Goal: Information Seeking & Learning: Learn about a topic

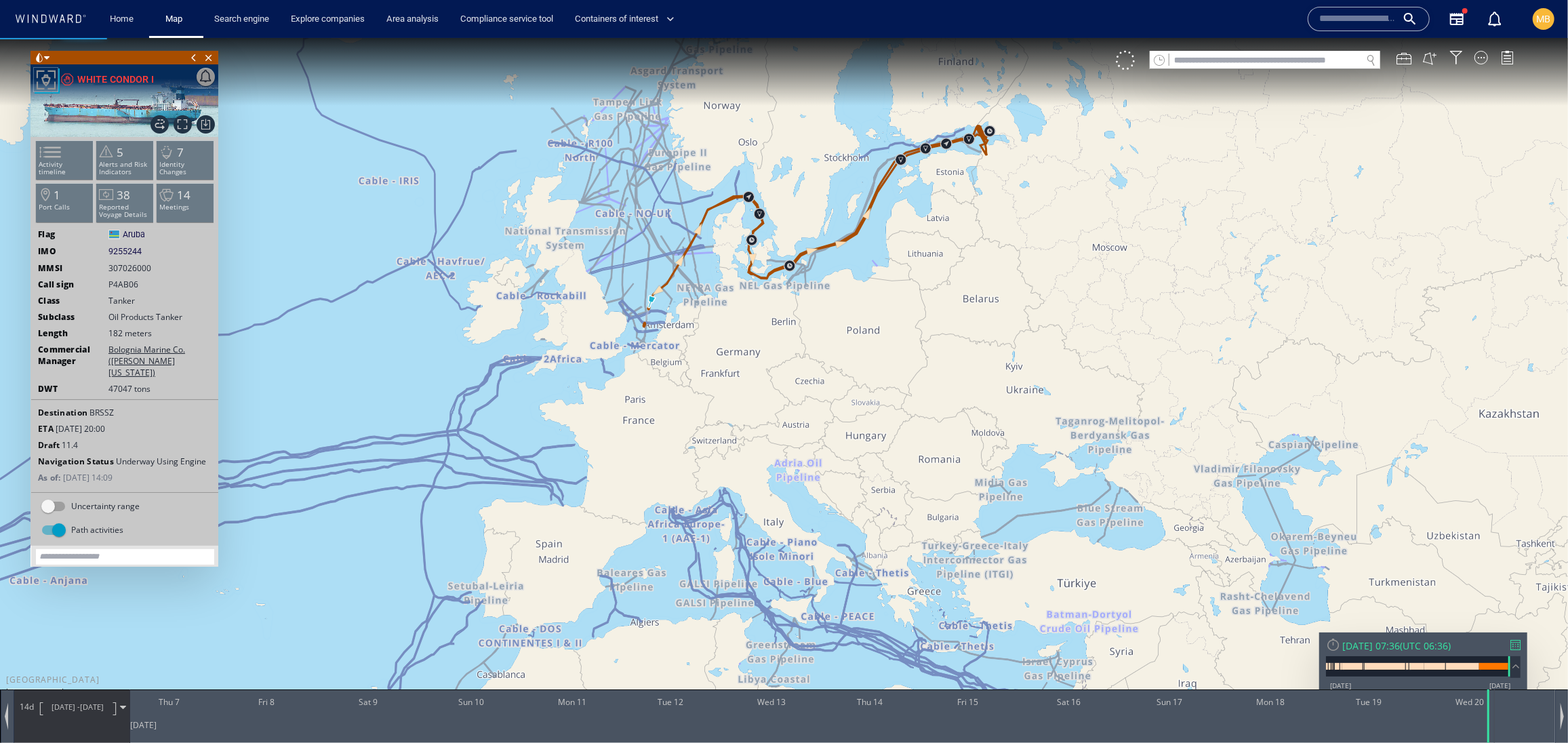
drag, startPoint x: 836, startPoint y: 242, endPoint x: 713, endPoint y: 246, distance: 123.1
click at [713, 246] on canvas "Map" at bounding box center [784, 382] width 1568 height 691
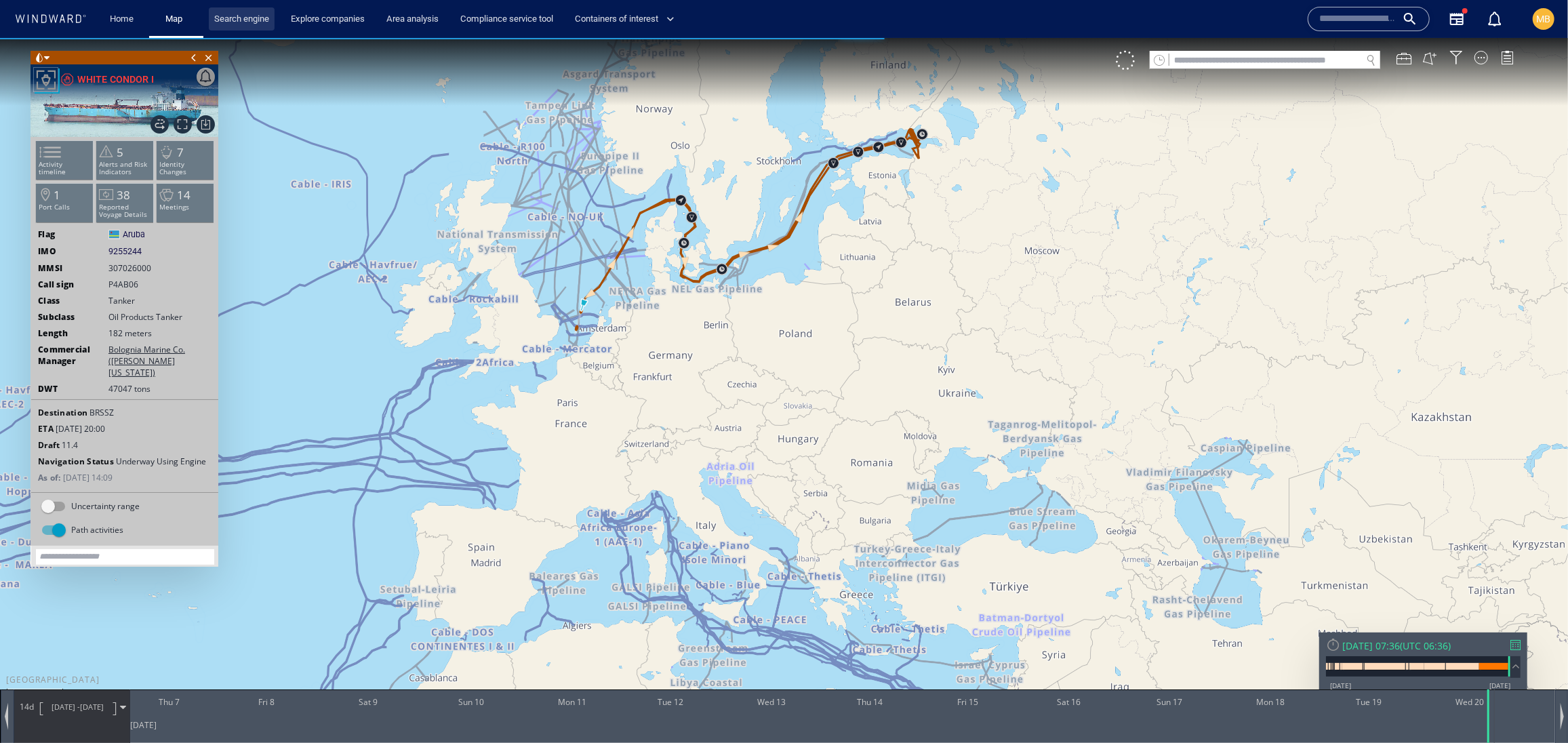
click at [271, 20] on link "Search engine" at bounding box center [242, 18] width 66 height 23
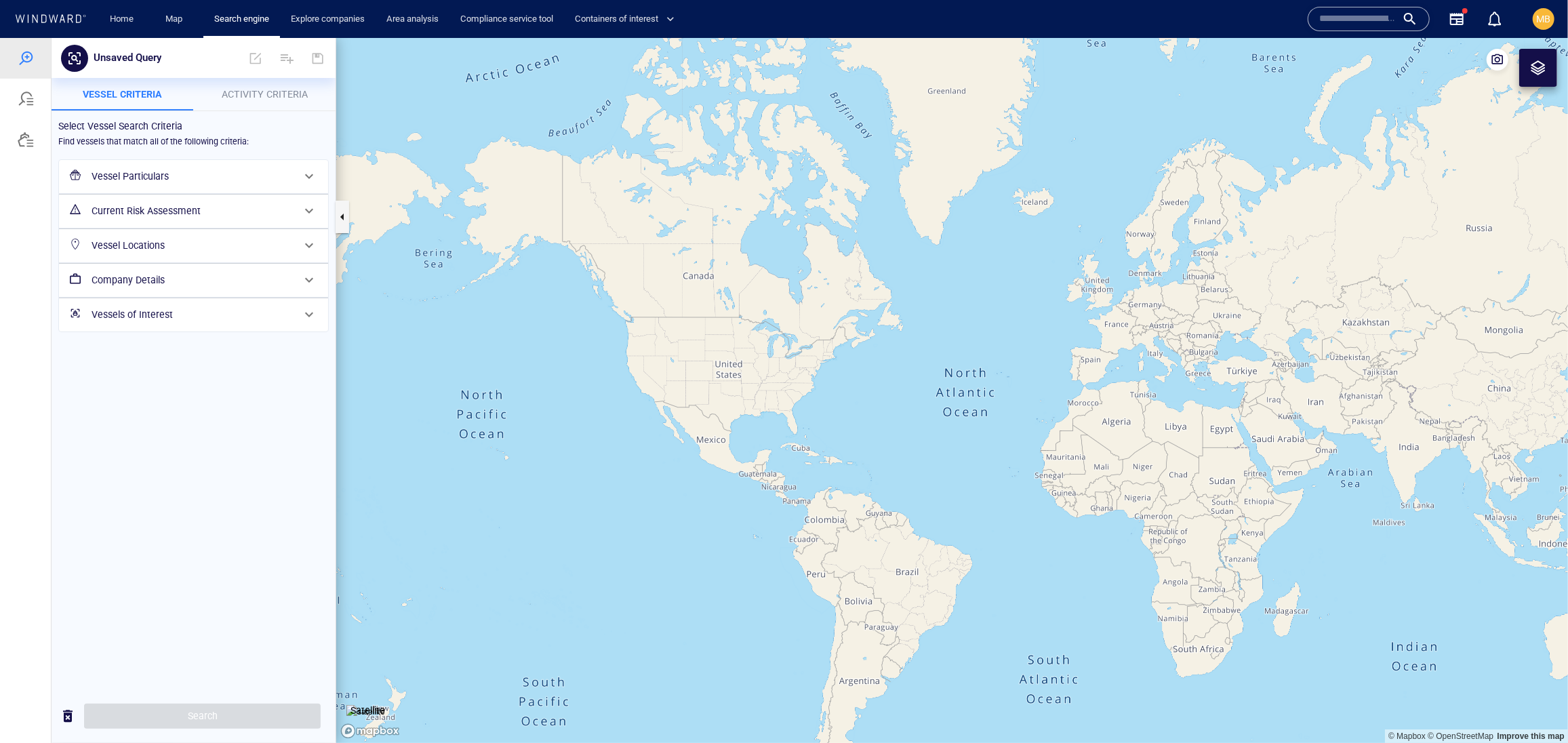
click at [264, 88] on span "Activity Criteria" at bounding box center [264, 93] width 86 height 11
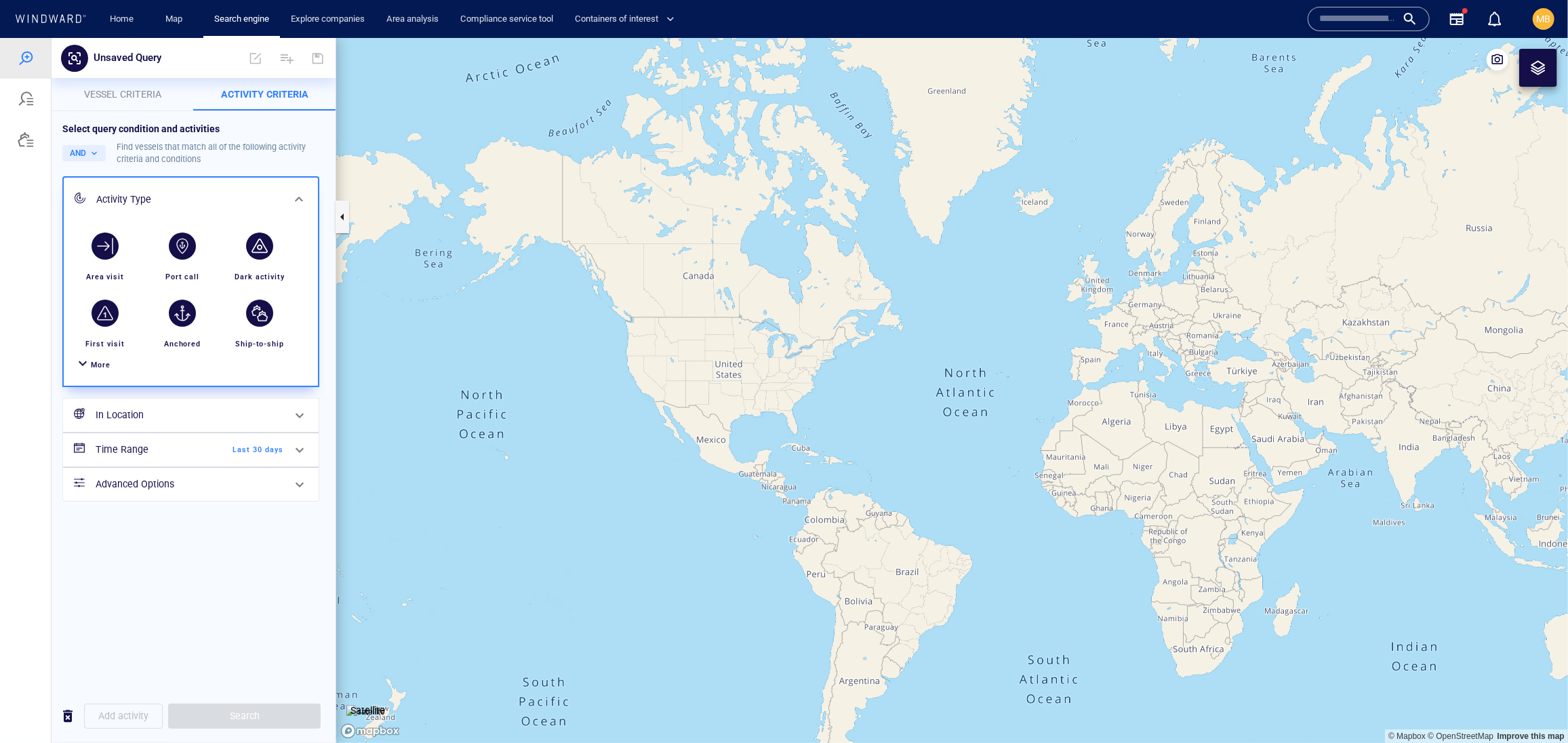
click at [161, 423] on h6 "In Location" at bounding box center [190, 415] width 188 height 17
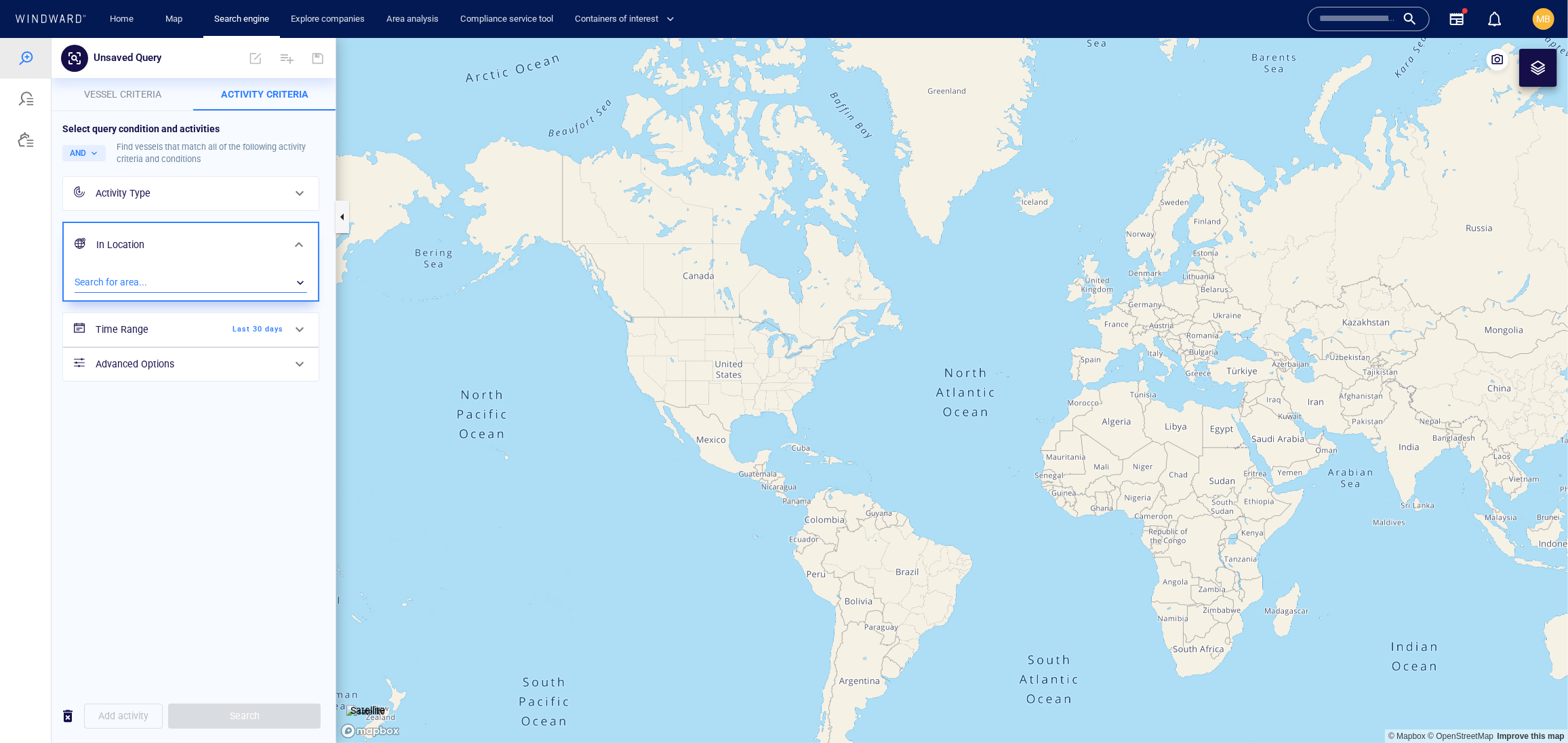
click at [180, 292] on div "​" at bounding box center [190, 282] width 232 height 21
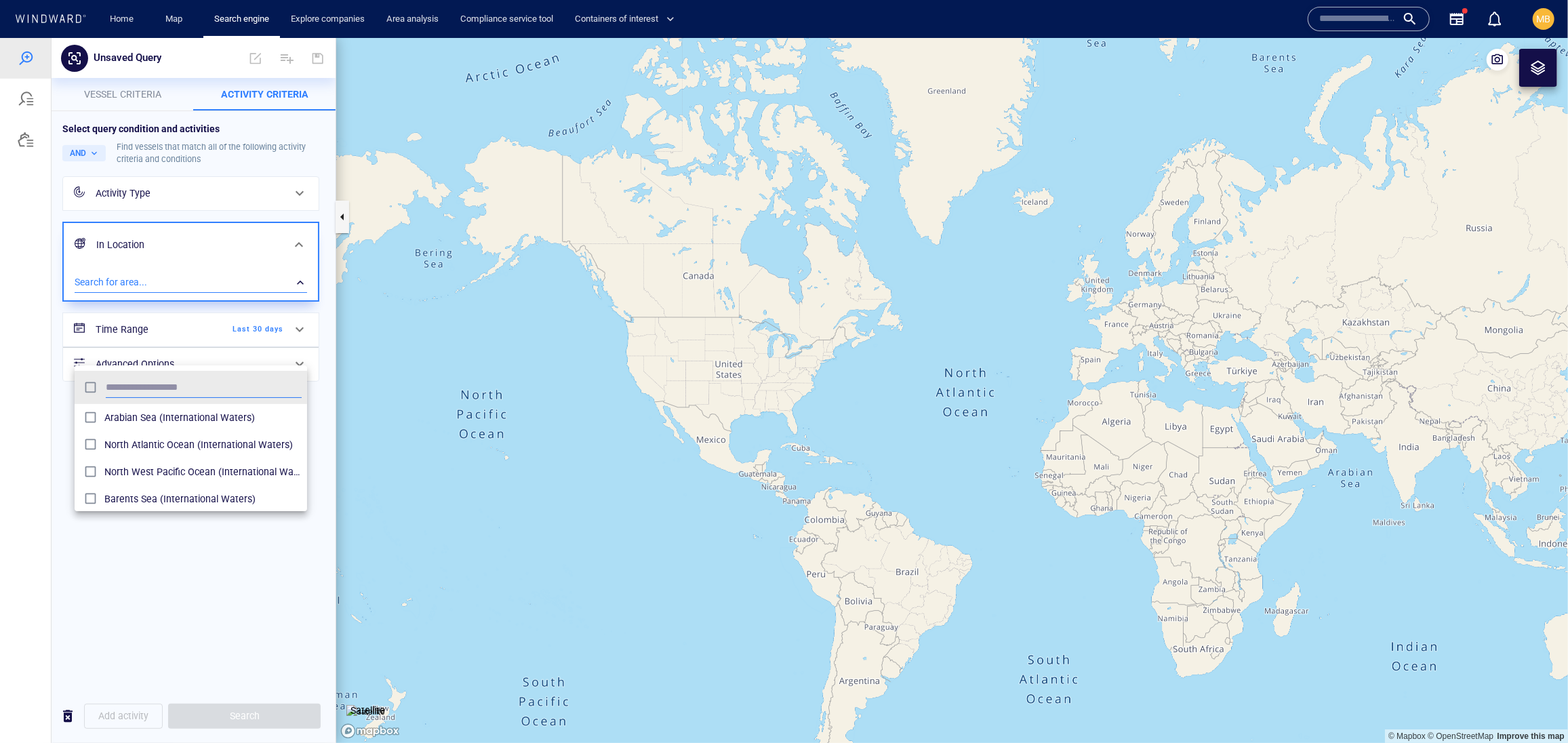
scroll to position [148, 233]
type input "***"
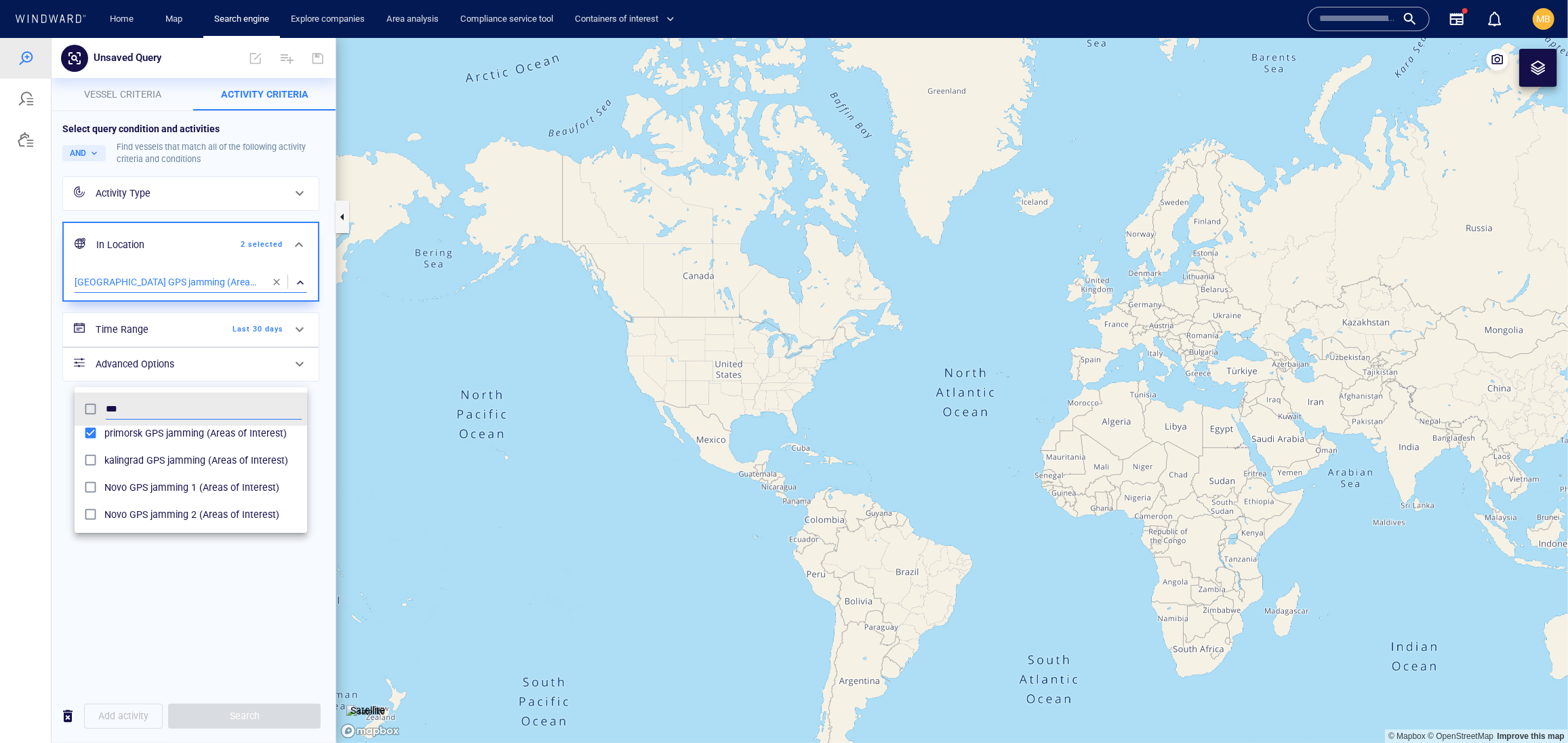
scroll to position [98, 0]
click at [222, 238] on div at bounding box center [784, 389] width 1568 height 705
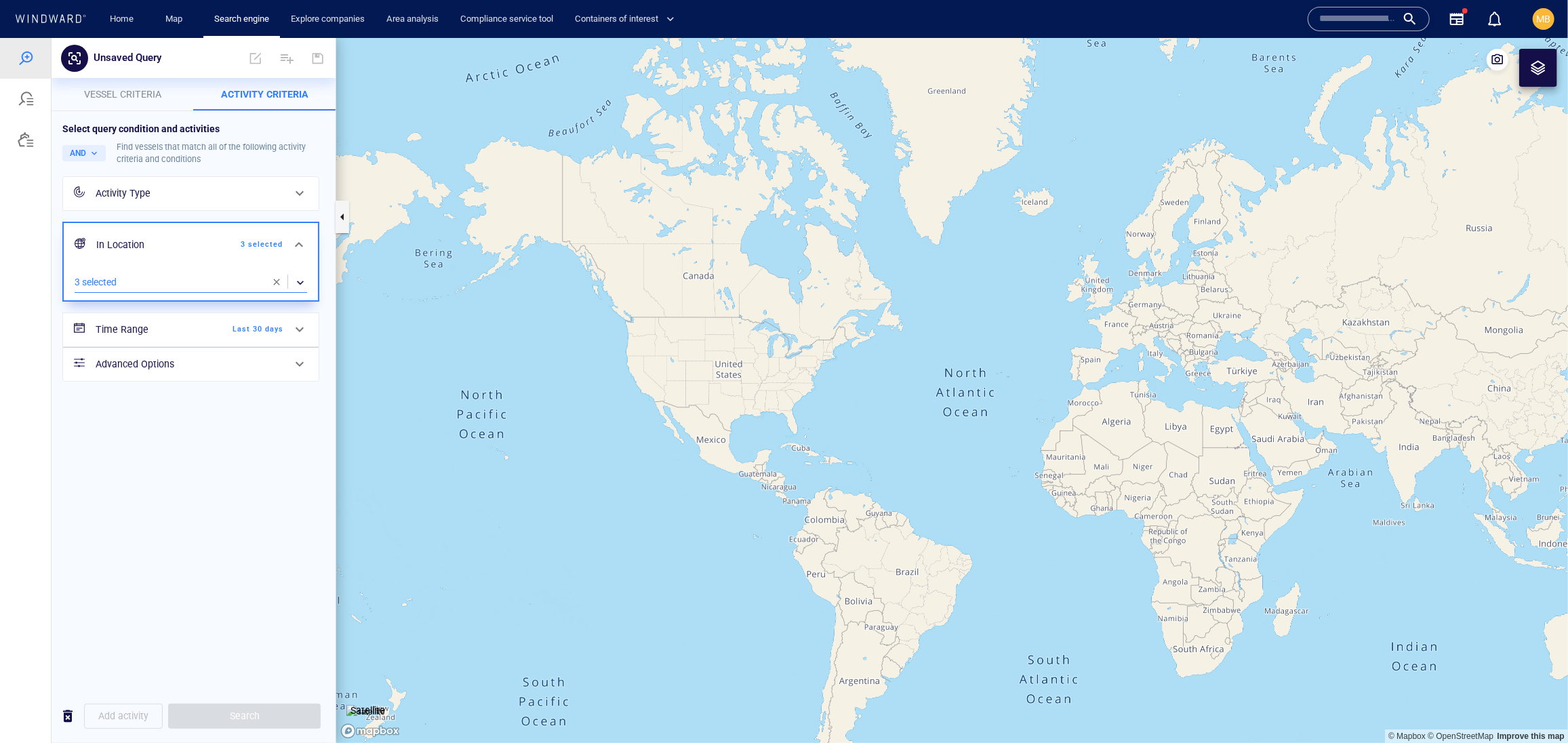
click at [222, 201] on div "Activity Type" at bounding box center [190, 193] width 188 height 17
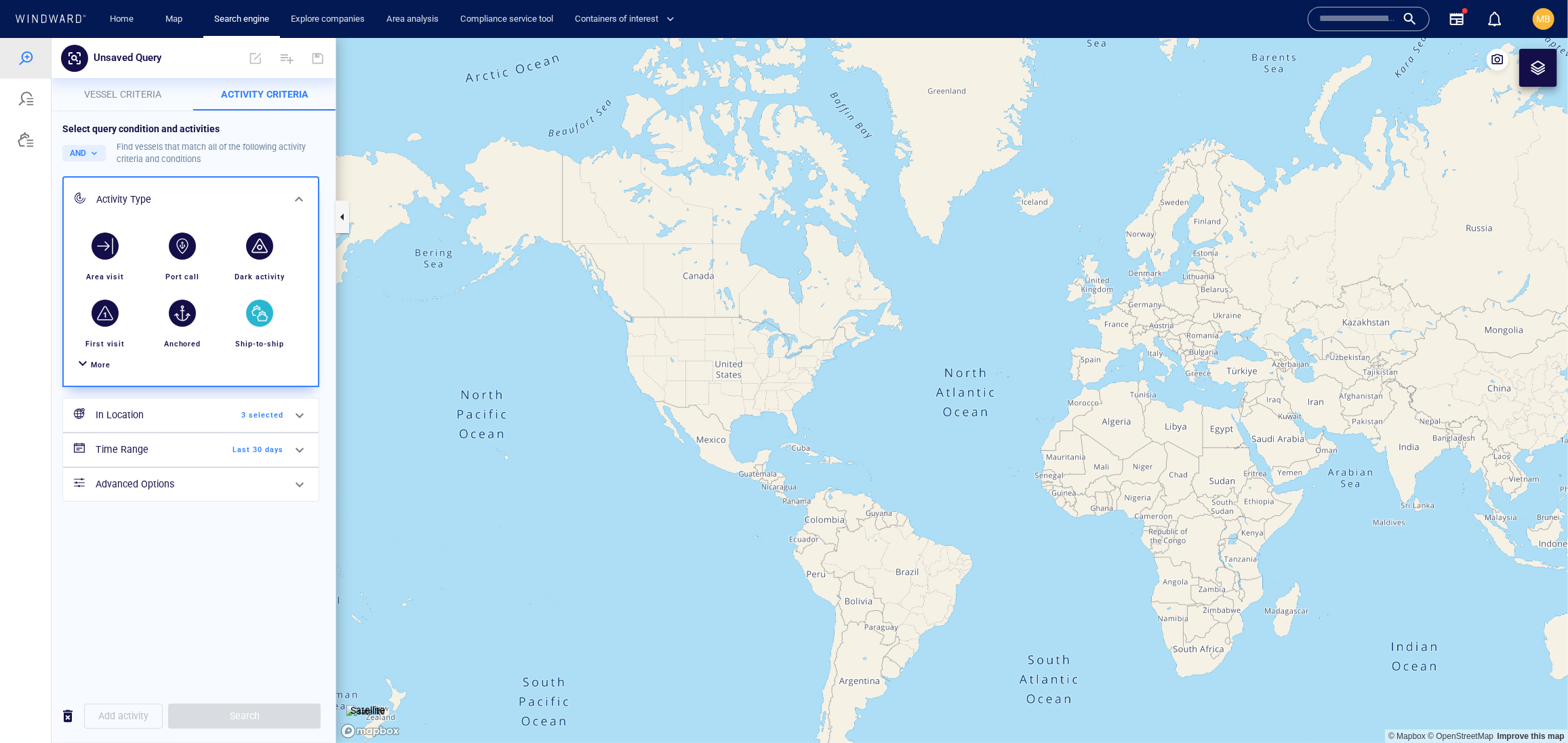
click at [269, 332] on div "button" at bounding box center [259, 312] width 38 height 38
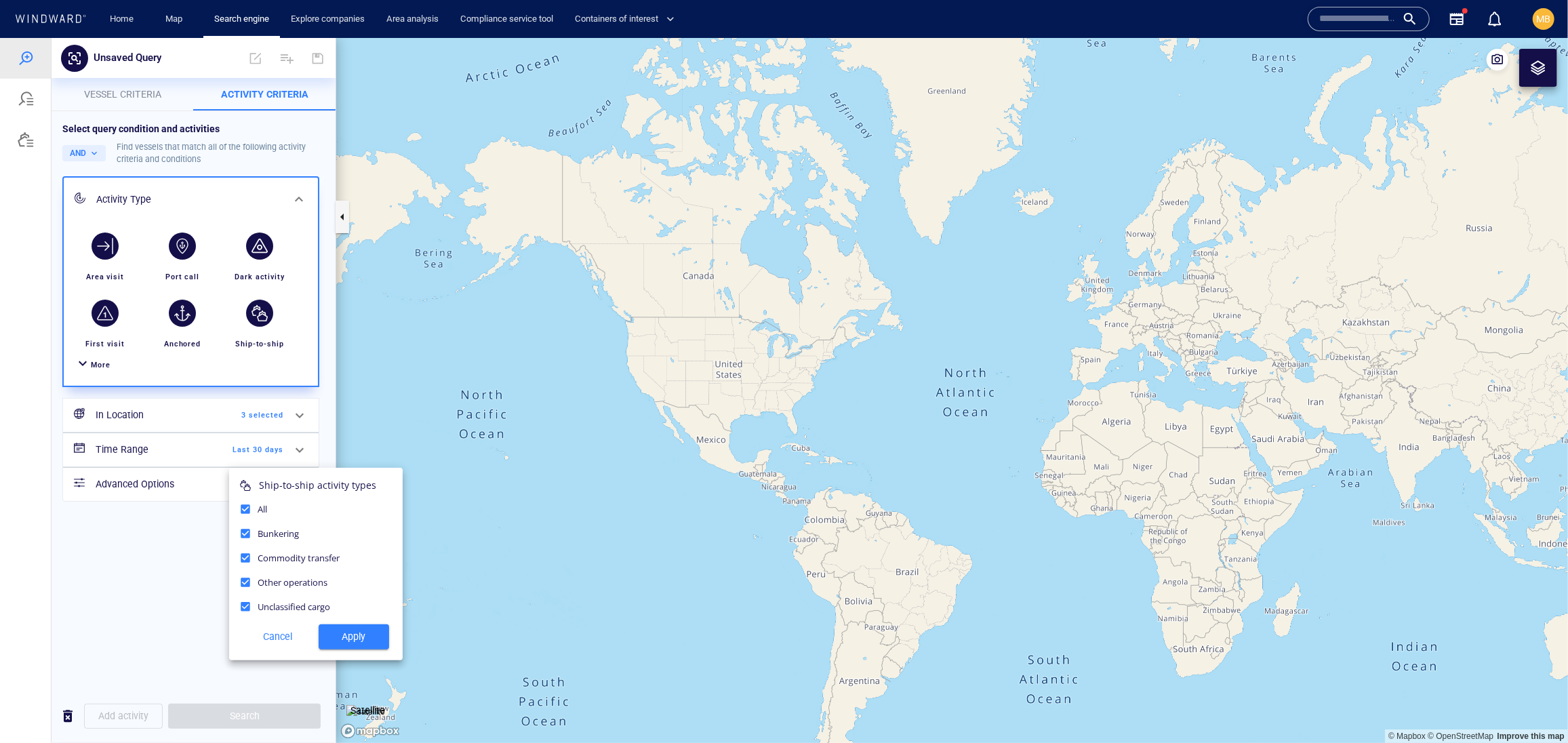
click at [348, 644] on span "Apply" at bounding box center [354, 636] width 49 height 17
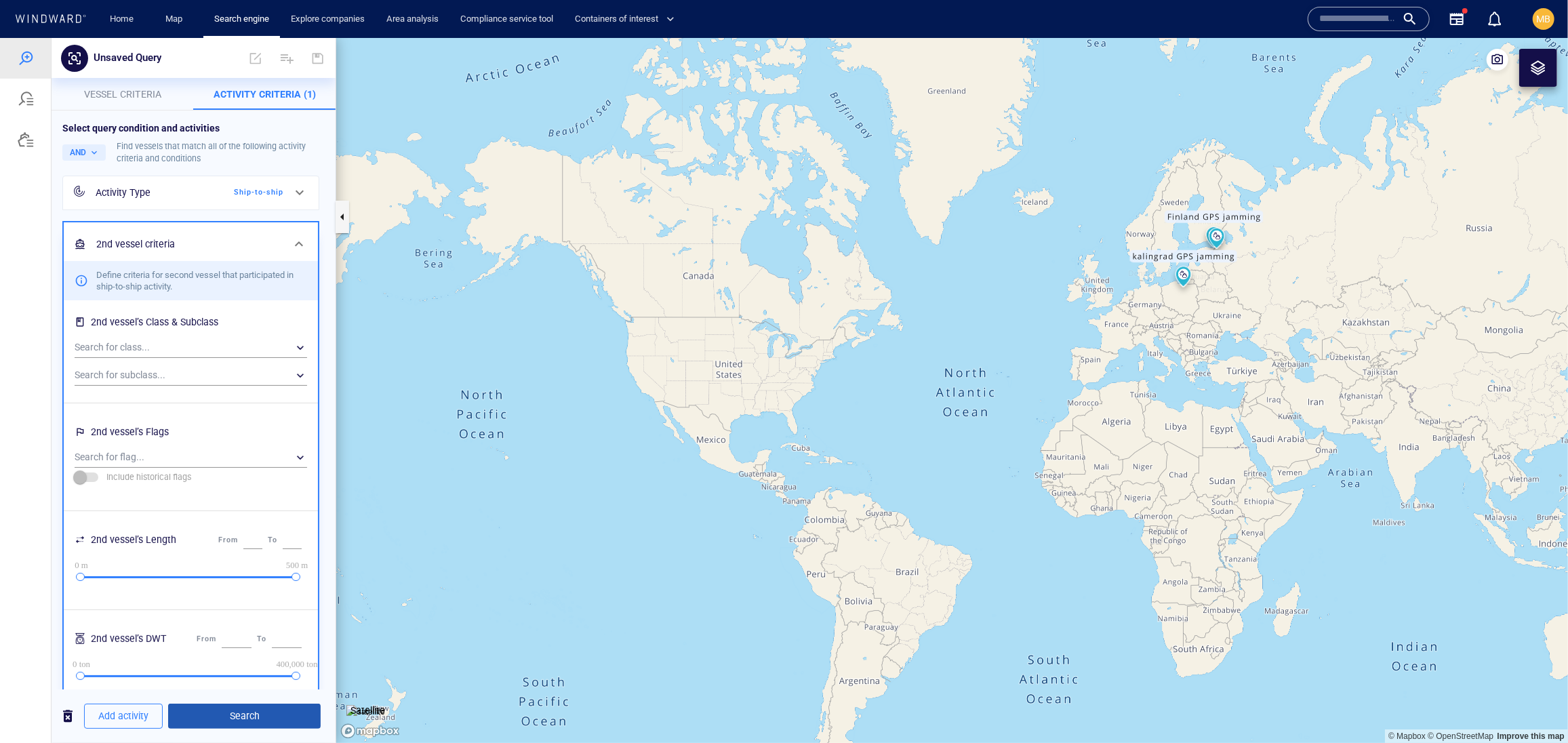
click at [263, 711] on span "Search" at bounding box center [244, 715] width 131 height 17
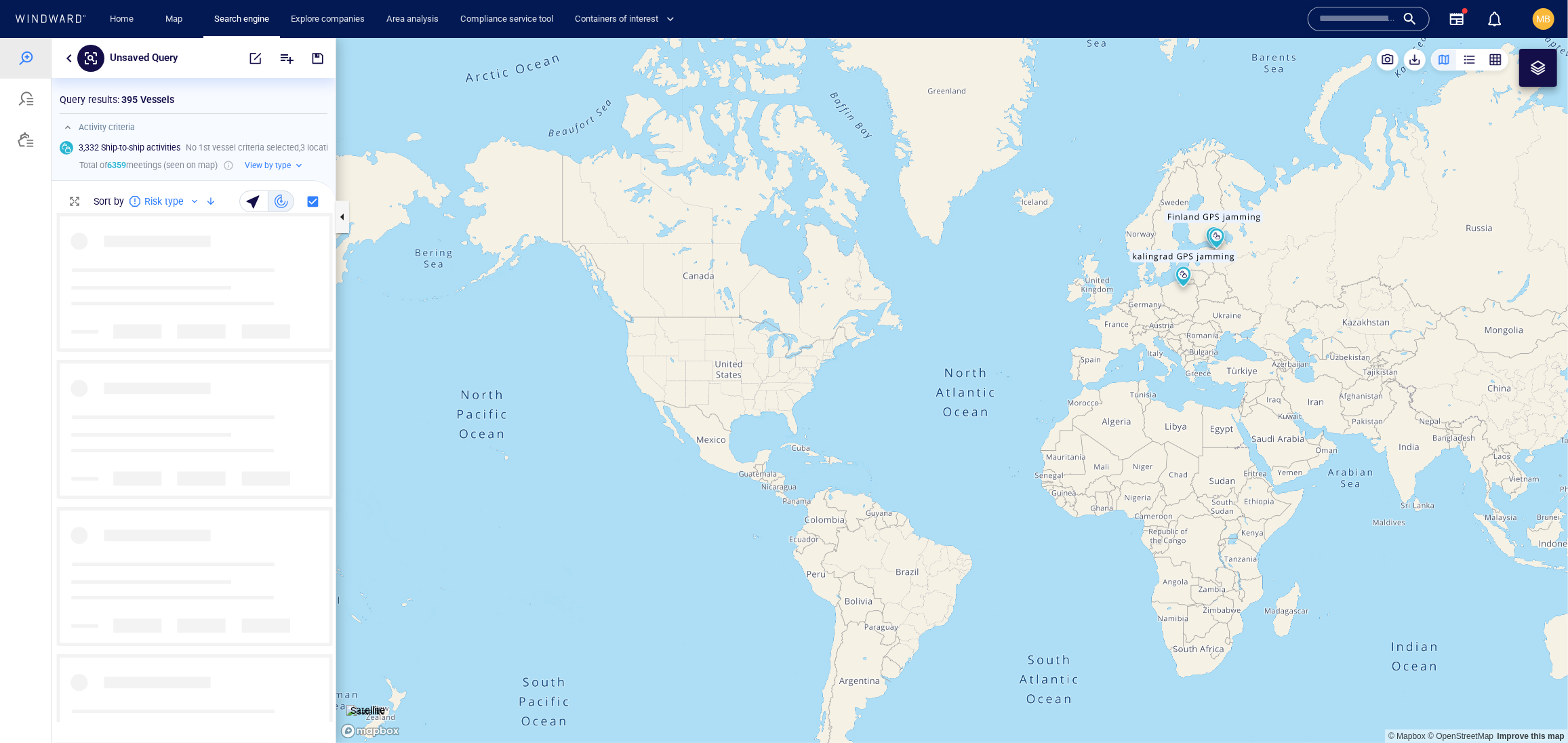
scroll to position [508, 283]
drag, startPoint x: 979, startPoint y: 340, endPoint x: 654, endPoint y: 354, distance: 325.3
click at [652, 354] on canvas "Map" at bounding box center [952, 389] width 1232 height 705
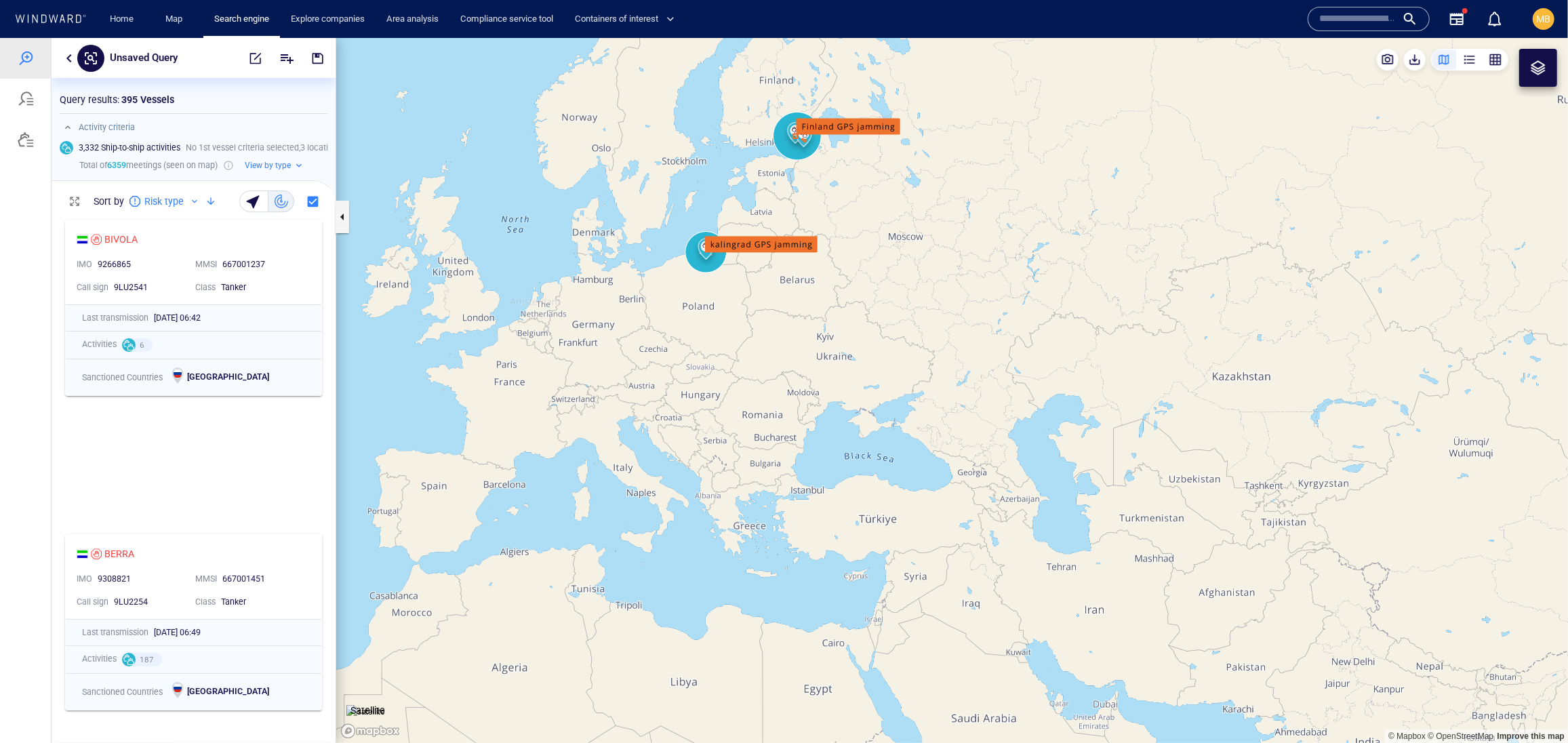
drag, startPoint x: 819, startPoint y: 263, endPoint x: 815, endPoint y: 377, distance: 114.1
click at [815, 377] on canvas "Map" at bounding box center [952, 389] width 1232 height 705
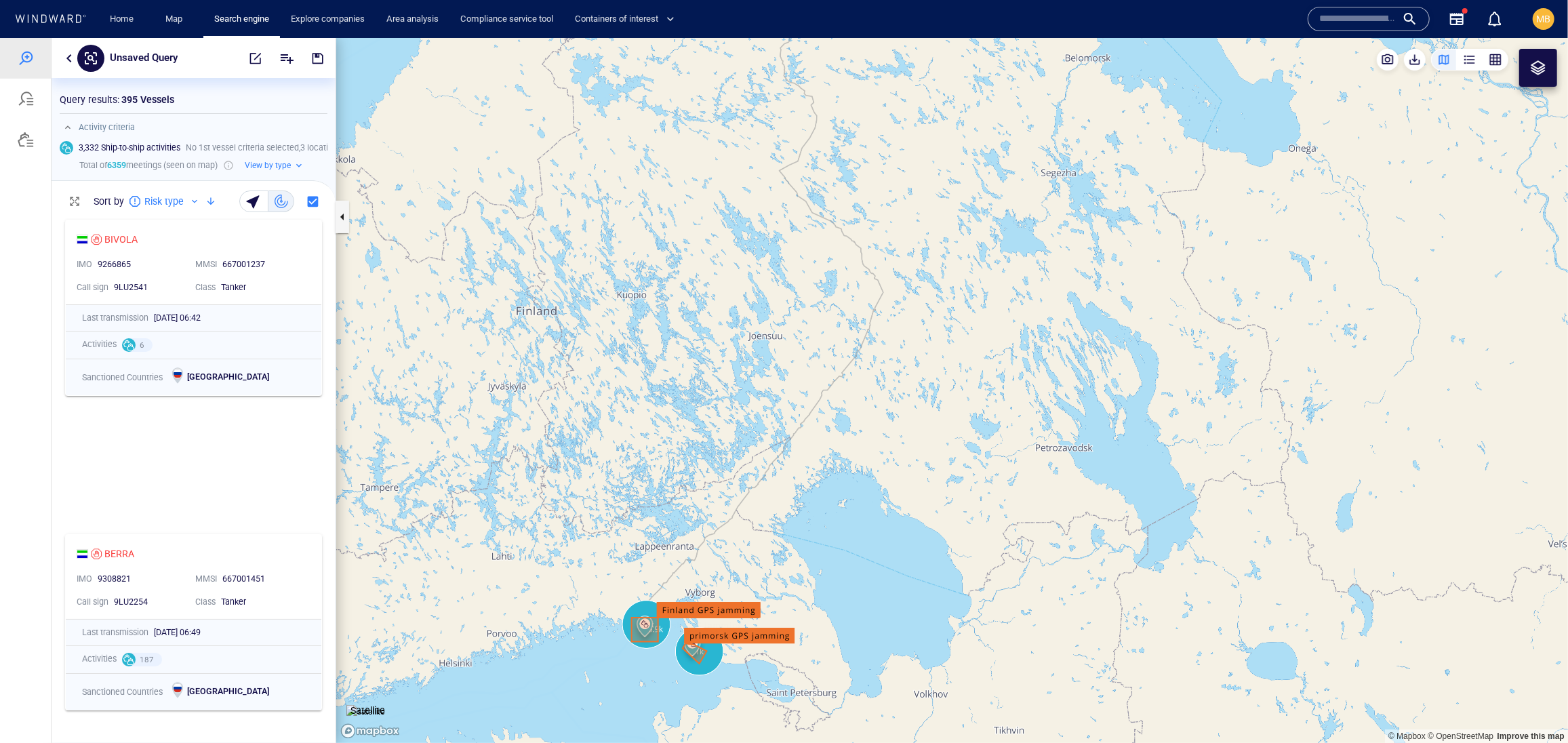
drag, startPoint x: 731, startPoint y: 479, endPoint x: 657, endPoint y: 393, distance: 113.5
click at [658, 393] on canvas "Map" at bounding box center [952, 389] width 1232 height 705
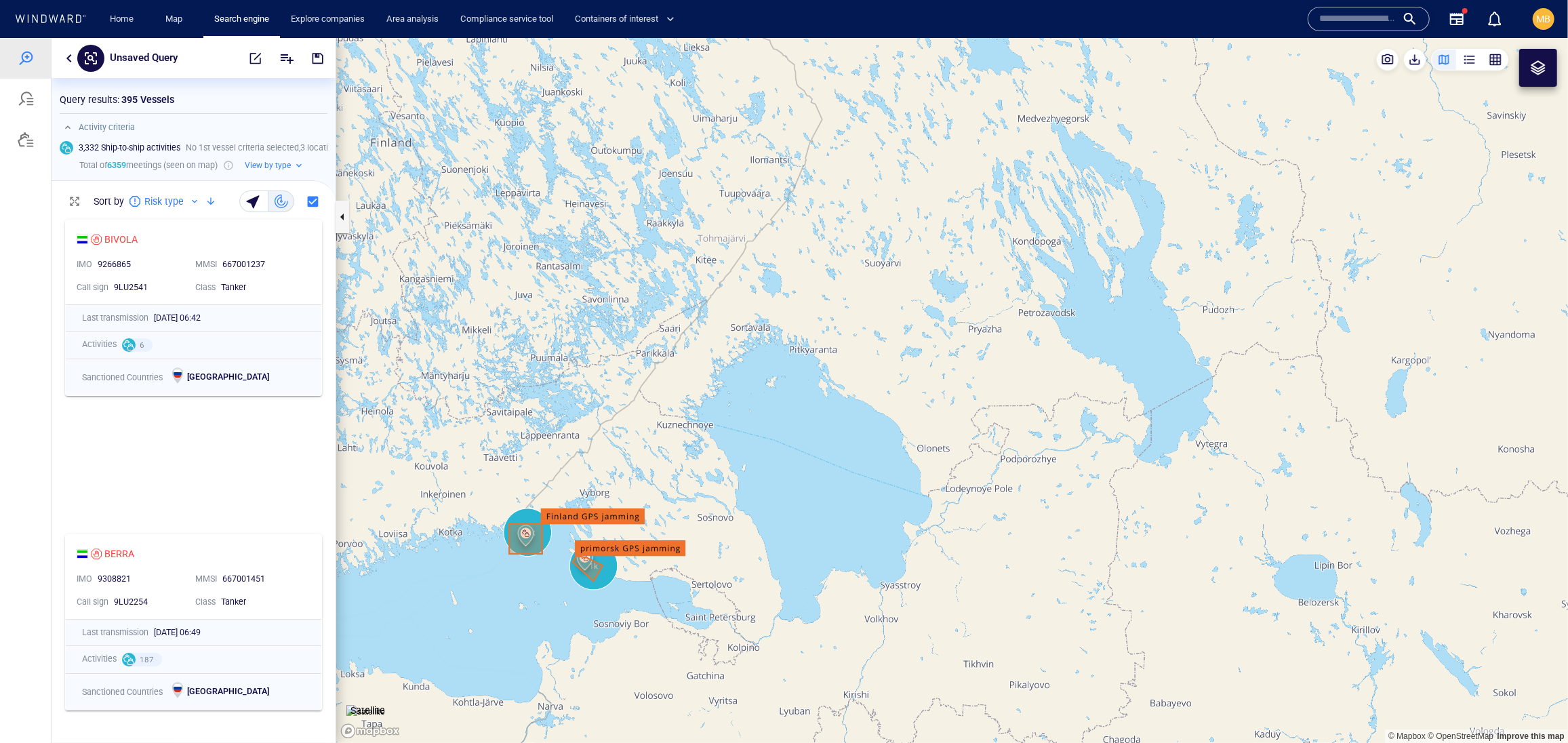
drag, startPoint x: 586, startPoint y: 365, endPoint x: 570, endPoint y: 302, distance: 65.0
click at [570, 302] on canvas "Map" at bounding box center [952, 389] width 1232 height 705
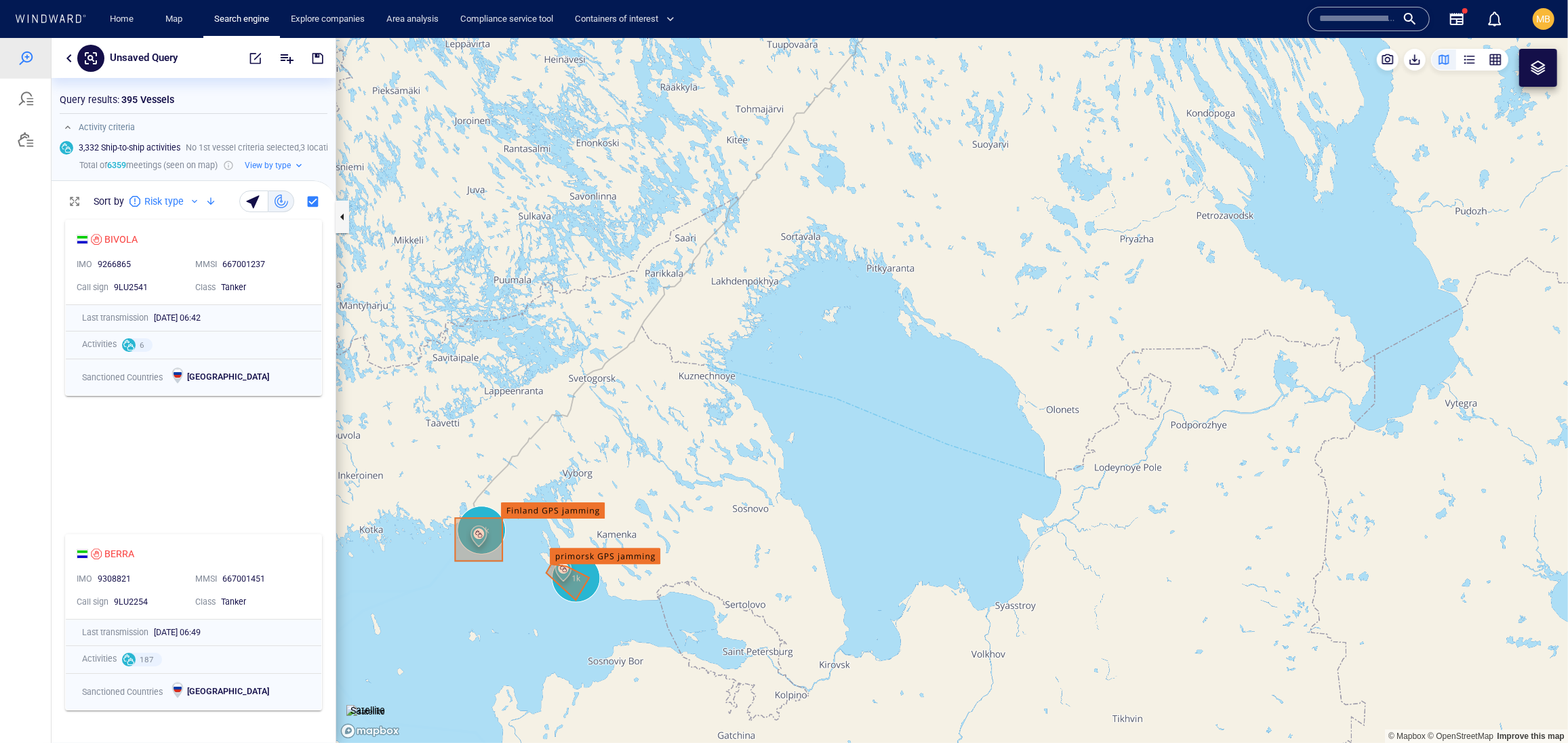
drag, startPoint x: 519, startPoint y: 379, endPoint x: 515, endPoint y: 229, distance: 150.1
click at [513, 229] on canvas "Map" at bounding box center [952, 389] width 1232 height 705
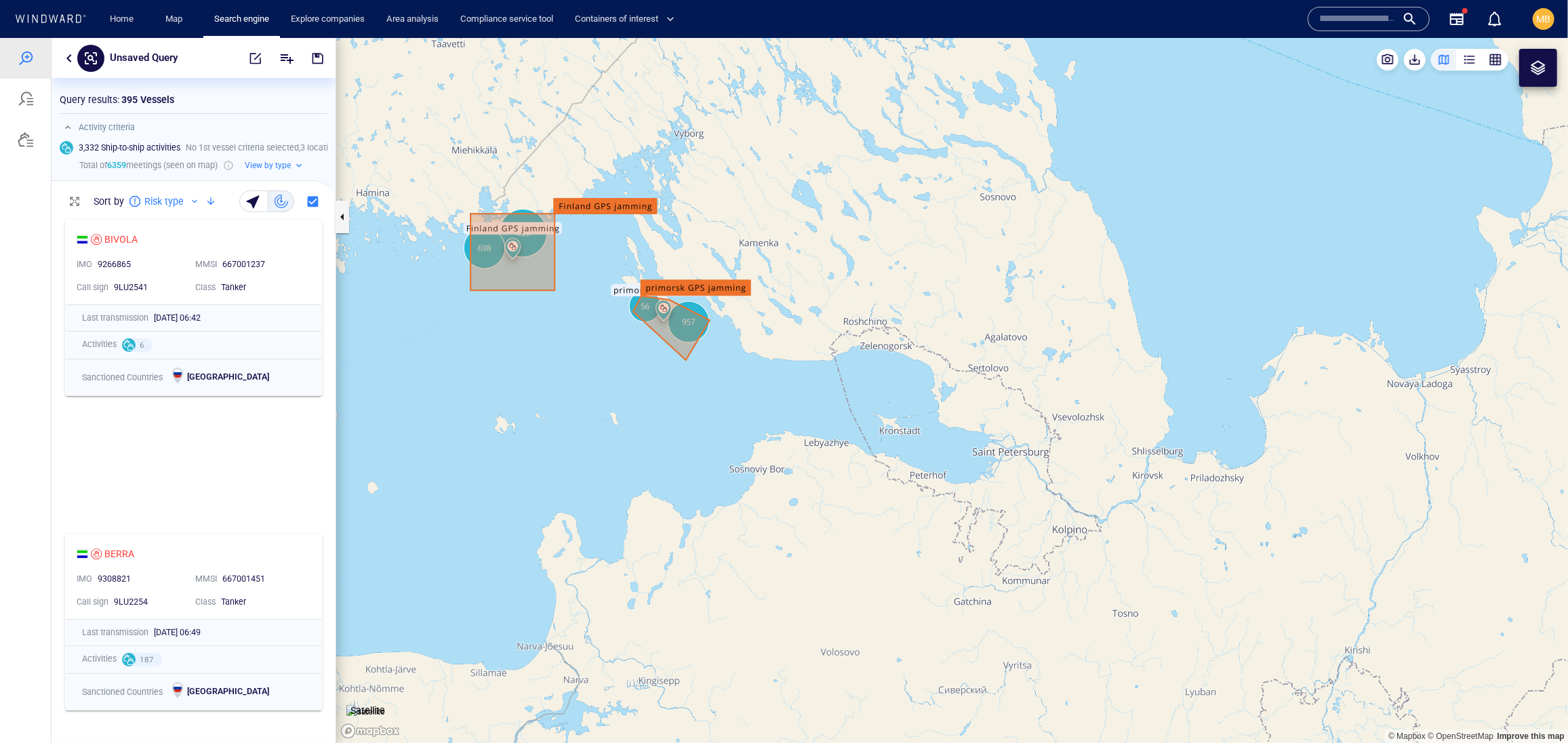
drag, startPoint x: 551, startPoint y: 305, endPoint x: 661, endPoint y: 129, distance: 207.5
click at [660, 129] on canvas "Map" at bounding box center [952, 389] width 1232 height 705
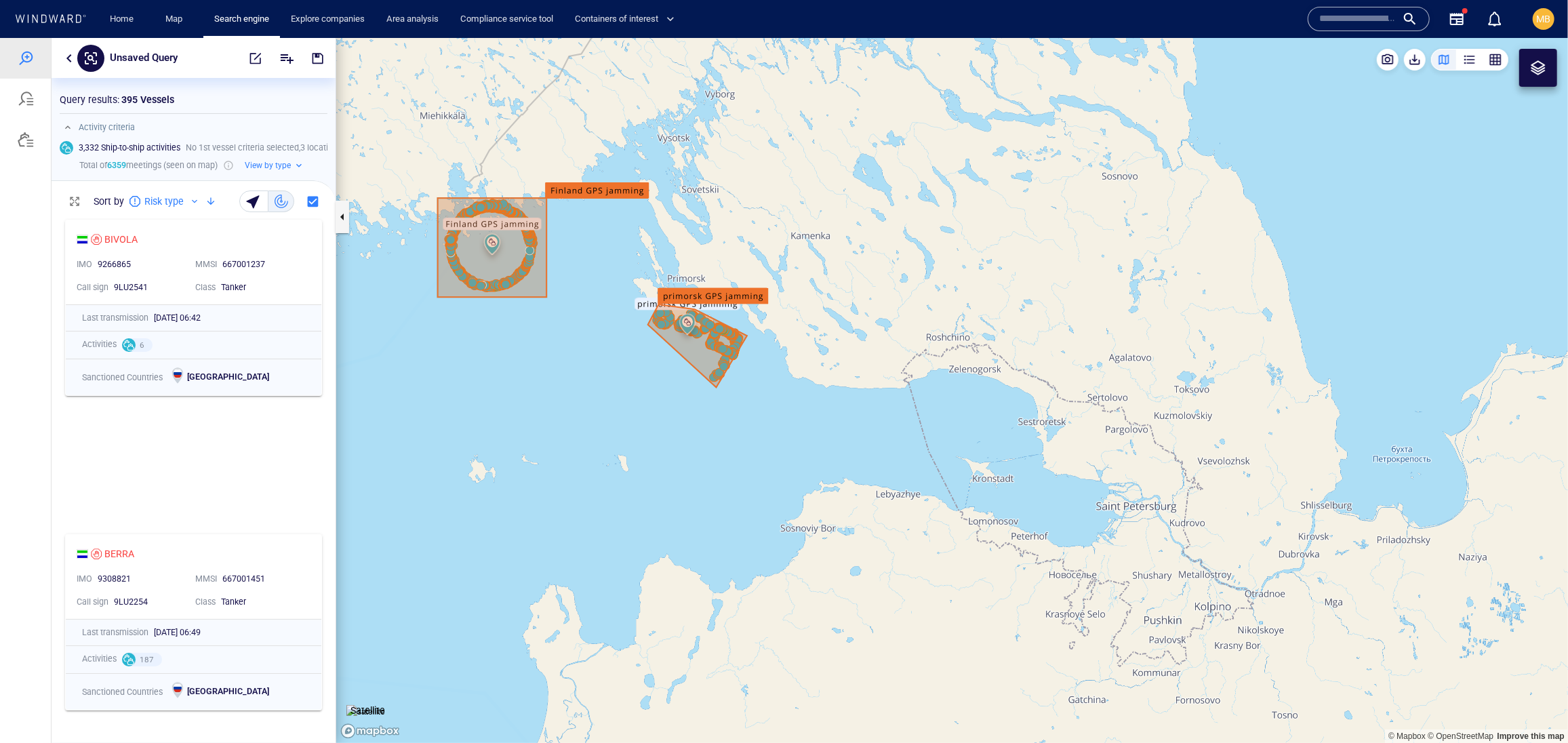
click at [940, 226] on canvas "Map" at bounding box center [952, 389] width 1232 height 705
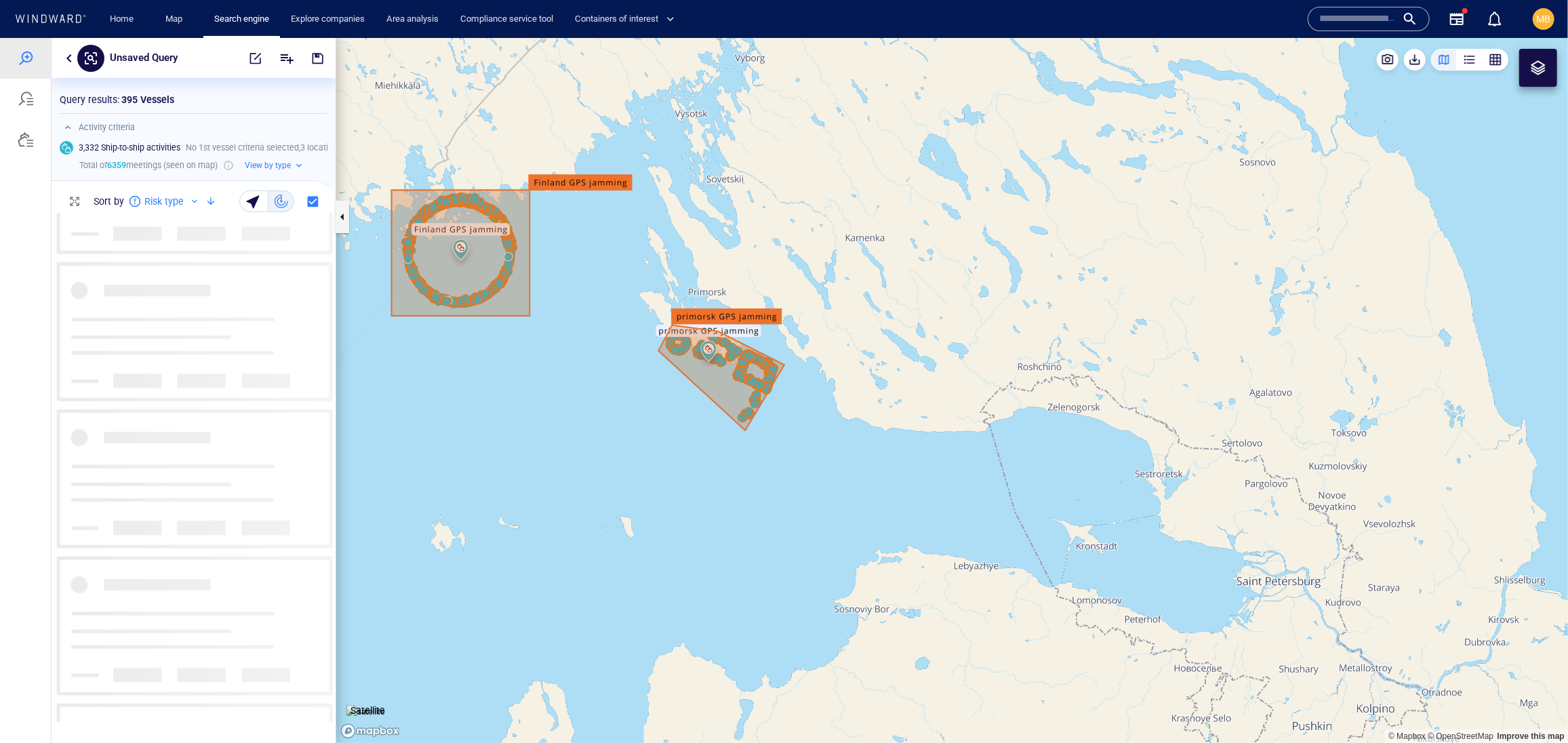
scroll to position [6049, 0]
click at [249, 63] on span "button" at bounding box center [255, 58] width 13 height 13
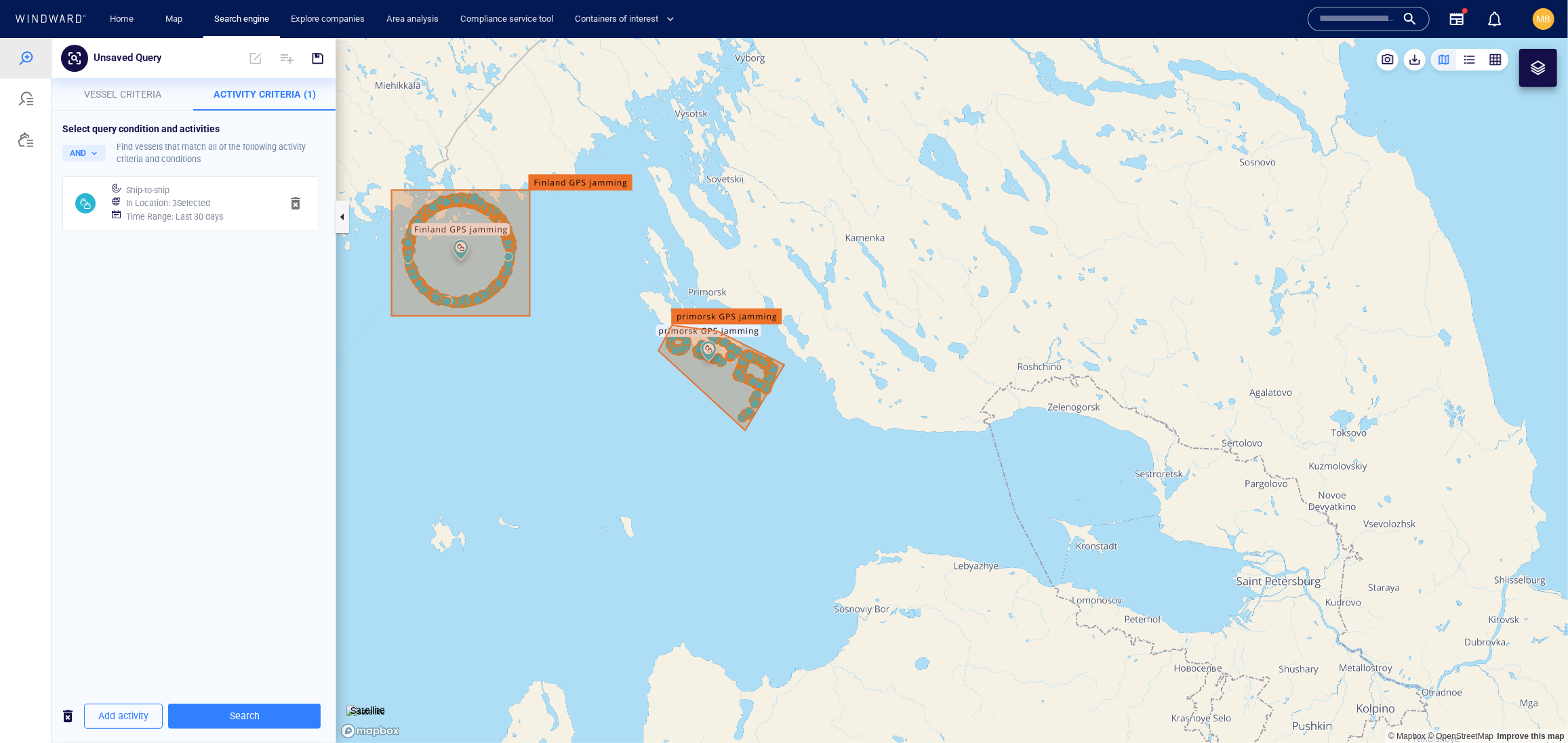
click at [197, 223] on h6 "Time Range : Last 30 days" at bounding box center [174, 216] width 97 height 13
